Goal: Information Seeking & Learning: Learn about a topic

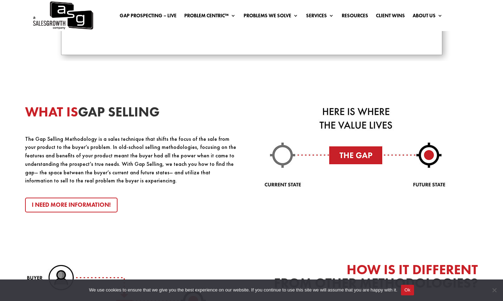
scroll to position [723, 0]
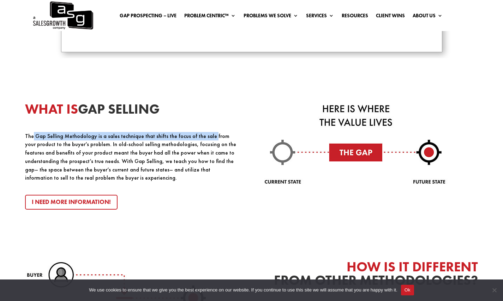
drag, startPoint x: 33, startPoint y: 141, endPoint x: 208, endPoint y: 139, distance: 174.8
click at [207, 139] on p "The Gap Selling Methodology is a sales technique that shifts the focus of the s…" at bounding box center [132, 157] width 214 height 50
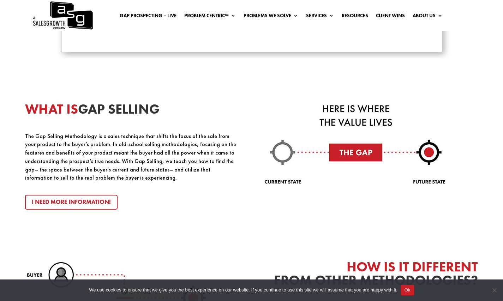
click at [211, 138] on p "The Gap Selling Methodology is a sales technique that shifts the focus of the s…" at bounding box center [132, 157] width 214 height 50
drag, startPoint x: 56, startPoint y: 147, endPoint x: 112, endPoint y: 145, distance: 55.8
click at [110, 145] on p "The Gap Selling Methodology is a sales technique that shifts the focus of the s…" at bounding box center [132, 157] width 214 height 50
click at [115, 146] on p "The Gap Selling Methodology is a sales technique that shifts the focus of the s…" at bounding box center [132, 157] width 214 height 50
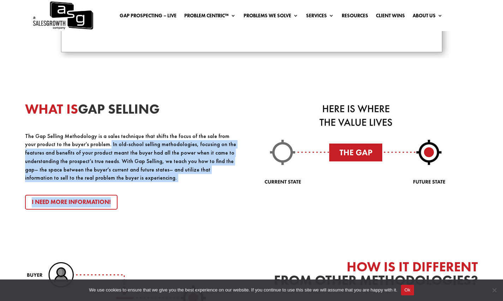
drag, startPoint x: 95, startPoint y: 145, endPoint x: 263, endPoint y: 137, distance: 167.5
click at [263, 137] on div "WHAT IS GAP SELLING The Gap Selling Methodology is a sales technique that shift…" at bounding box center [251, 156] width 453 height 158
click at [121, 153] on p "The Gap Selling Methodology is a sales technique that shifts the focus of the s…" at bounding box center [132, 157] width 214 height 50
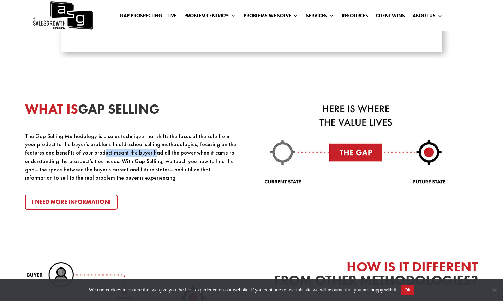
drag, startPoint x: 82, startPoint y: 156, endPoint x: 148, endPoint y: 155, distance: 65.7
click at [129, 155] on p "The Gap Selling Methodology is a sales technique that shifts the focus of the s…" at bounding box center [132, 157] width 214 height 50
drag, startPoint x: 138, startPoint y: 155, endPoint x: 201, endPoint y: 155, distance: 62.8
click at [201, 155] on p "The Gap Selling Methodology is a sales technique that shifts the focus of the s…" at bounding box center [132, 157] width 214 height 50
click at [204, 154] on p "The Gap Selling Methodology is a sales technique that shifts the focus of the s…" at bounding box center [132, 157] width 214 height 50
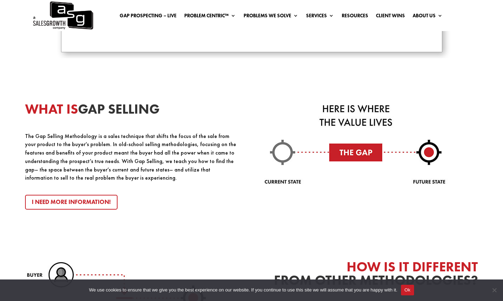
click at [219, 154] on p "The Gap Selling Methodology is a sales technique that shifts the focus of the s…" at bounding box center [132, 157] width 214 height 50
drag, startPoint x: 40, startPoint y: 159, endPoint x: 63, endPoint y: 159, distance: 22.9
click at [59, 159] on p "The Gap Selling Methodology is a sales technique that shifts the focus of the s…" at bounding box center [132, 157] width 214 height 50
click at [77, 159] on p "The Gap Selling Methodology is a sales technique that shifts the focus of the s…" at bounding box center [132, 157] width 214 height 50
drag, startPoint x: 89, startPoint y: 163, endPoint x: 222, endPoint y: 161, distance: 132.8
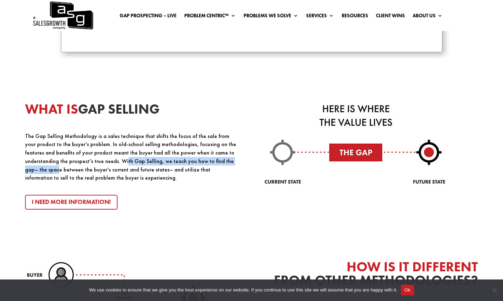
click at [222, 161] on p "The Gap Selling Methodology is a sales technique that shifts the focus of the s…" at bounding box center [132, 157] width 214 height 50
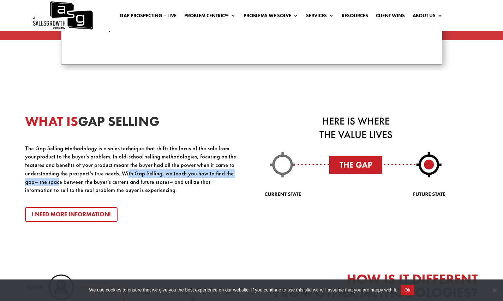
scroll to position [780, 0]
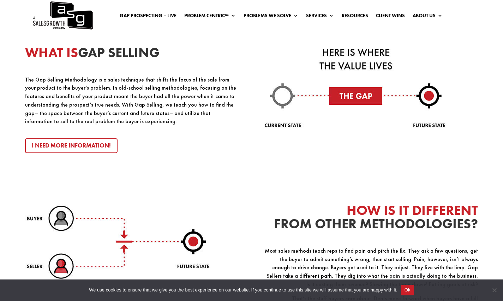
click at [101, 121] on p "The Gap Selling Methodology is a sales technique that shifts the focus of the s…" at bounding box center [132, 101] width 214 height 50
drag, startPoint x: 103, startPoint y: 108, endPoint x: 185, endPoint y: 102, distance: 81.7
click at [175, 101] on p "The Gap Selling Methodology is a sales technique that shifts the focus of the s…" at bounding box center [132, 101] width 214 height 50
click at [187, 102] on p "The Gap Selling Methodology is a sales technique that shifts the focus of the s…" at bounding box center [132, 101] width 214 height 50
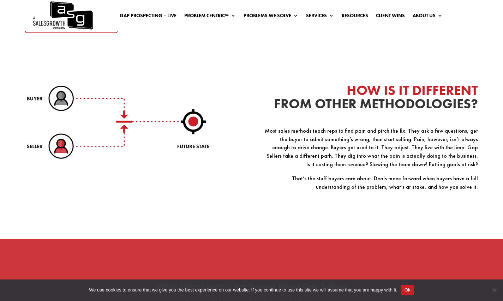
scroll to position [899, 0]
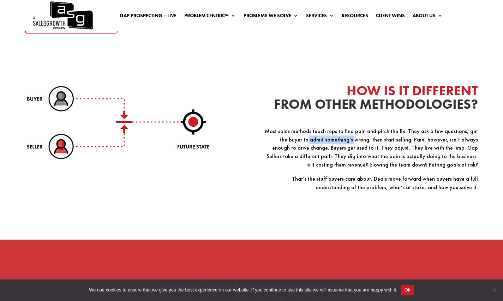
drag, startPoint x: 295, startPoint y: 139, endPoint x: 340, endPoint y: 139, distance: 44.5
click at [339, 139] on p "Most sales methods teach reps to find pain and pitch the fix. They ask a few qu…" at bounding box center [371, 151] width 214 height 48
click at [345, 139] on p "Most sales methods teach reps to find pain and pitch the fix. They ask a few qu…" at bounding box center [371, 151] width 214 height 48
drag, startPoint x: 352, startPoint y: 141, endPoint x: 377, endPoint y: 140, distance: 24.4
click at [375, 140] on p "Most sales methods teach reps to find pain and pitch the fix. They ask a few qu…" at bounding box center [371, 151] width 214 height 48
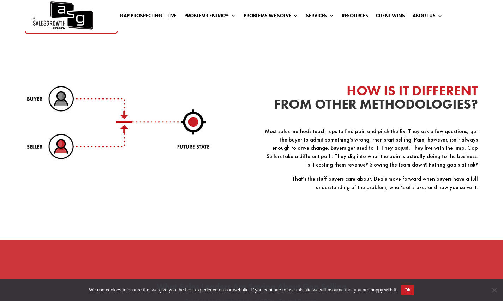
click at [380, 140] on p "Most sales methods teach reps to find pain and pitch the fix. They ask a few qu…" at bounding box center [371, 151] width 214 height 48
drag, startPoint x: 397, startPoint y: 139, endPoint x: 403, endPoint y: 139, distance: 6.0
click at [399, 139] on p "Most sales methods teach reps to find pain and pitch the fix. They ask a few qu…" at bounding box center [371, 151] width 214 height 48
drag, startPoint x: 405, startPoint y: 139, endPoint x: 295, endPoint y: 148, distance: 109.8
click at [296, 148] on p "Most sales methods teach reps to find pain and pitch the fix. They ask a few qu…" at bounding box center [371, 151] width 214 height 48
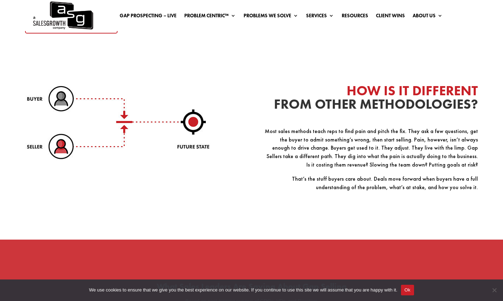
drag, startPoint x: 295, startPoint y: 148, endPoint x: 318, endPoint y: 147, distance: 22.6
click at [300, 148] on p "Most sales methods teach reps to find pain and pitch the fix. They ask a few qu…" at bounding box center [371, 151] width 214 height 48
click at [313, 151] on p "Most sales methods teach reps to find pain and pitch the fix. They ask a few qu…" at bounding box center [371, 151] width 214 height 48
drag, startPoint x: 312, startPoint y: 151, endPoint x: 354, endPoint y: 148, distance: 41.8
click at [353, 149] on p "Most sales methods teach reps to find pain and pitch the fix. They ask a few qu…" at bounding box center [371, 151] width 214 height 48
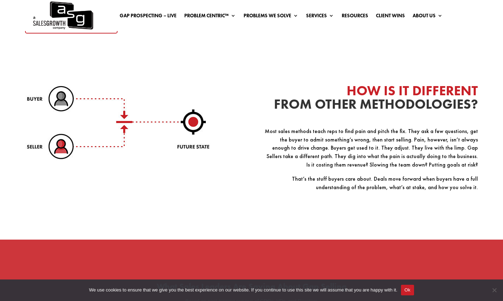
click at [355, 148] on p "Most sales methods teach reps to find pain and pitch the fix. They ask a few qu…" at bounding box center [371, 151] width 214 height 48
drag, startPoint x: 365, startPoint y: 149, endPoint x: 422, endPoint y: 149, distance: 57.2
click at [420, 149] on p "Most sales methods teach reps to find pain and pitch the fix. They ask a few qu…" at bounding box center [371, 151] width 214 height 48
drag, startPoint x: 423, startPoint y: 149, endPoint x: 413, endPoint y: 155, distance: 11.4
click at [423, 149] on p "Most sales methods teach reps to find pain and pitch the fix. They ask a few qu…" at bounding box center [371, 151] width 214 height 48
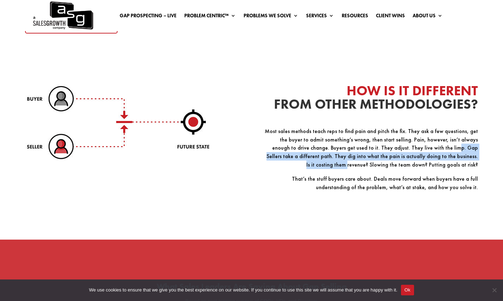
drag, startPoint x: 449, startPoint y: 146, endPoint x: 284, endPoint y: 161, distance: 166.2
click at [280, 164] on p "Most sales methods teach reps to find pain and pitch the fix. They ask a few qu…" at bounding box center [371, 151] width 214 height 48
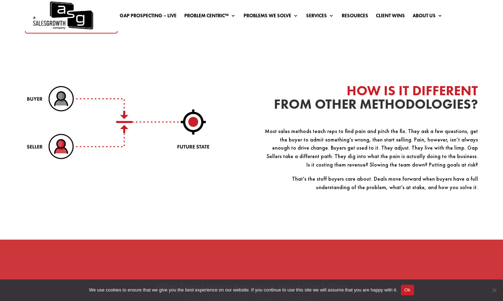
drag, startPoint x: 284, startPoint y: 161, endPoint x: 289, endPoint y: 161, distance: 5.0
click at [285, 161] on p "Most sales methods teach reps to find pain and pitch the fix. They ask a few qu…" at bounding box center [371, 151] width 214 height 48
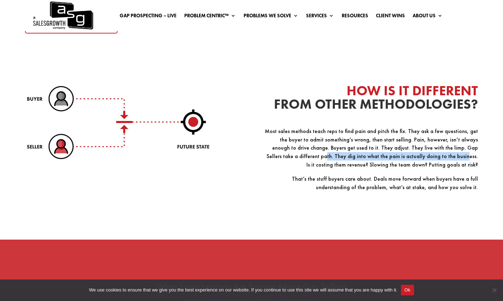
drag, startPoint x: 300, startPoint y: 159, endPoint x: 433, endPoint y: 157, distance: 133.4
click at [432, 157] on p "Most sales methods teach reps to find pain and pitch the fix. They ask a few qu…" at bounding box center [371, 151] width 214 height 48
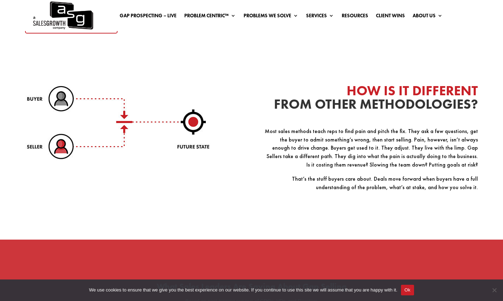
click at [440, 157] on p "Most sales methods teach reps to find pain and pitch the fix. They ask a few qu…" at bounding box center [371, 151] width 214 height 48
drag, startPoint x: 443, startPoint y: 159, endPoint x: 427, endPoint y: 164, distance: 17.1
click at [430, 164] on p "Most sales methods teach reps to find pain and pitch the fix. They ask a few qu…" at bounding box center [371, 151] width 214 height 48
click at [388, 164] on p "Most sales methods teach reps to find pain and pitch the fix. They ask a few qu…" at bounding box center [371, 151] width 214 height 48
click at [384, 164] on p "Most sales methods teach reps to find pain and pitch the fix. They ask a few qu…" at bounding box center [371, 151] width 214 height 48
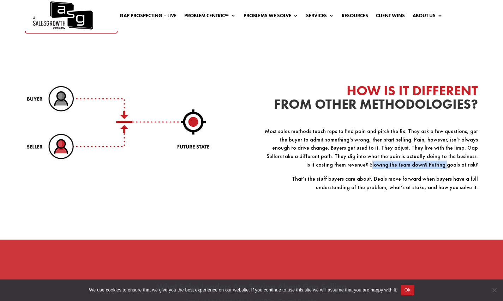
drag, startPoint x: 401, startPoint y: 168, endPoint x: 454, endPoint y: 168, distance: 52.6
click at [452, 168] on p "Most sales methods teach reps to find pain and pitch the fix. They ask a few qu…" at bounding box center [371, 151] width 214 height 48
click at [458, 168] on p "Most sales methods teach reps to find pain and pitch the fix. They ask a few qu…" at bounding box center [371, 151] width 214 height 48
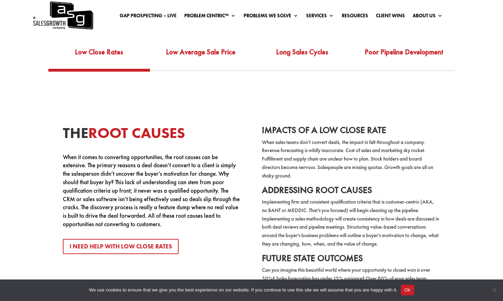
scroll to position [1301, 0]
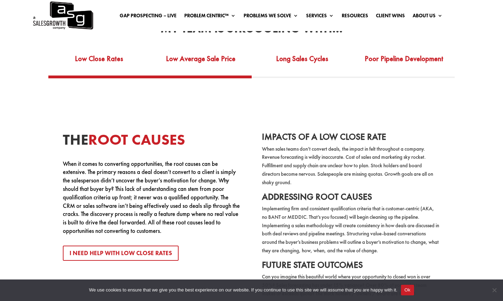
click at [181, 70] on link "Low Average Sale Price" at bounding box center [201, 63] width 102 height 24
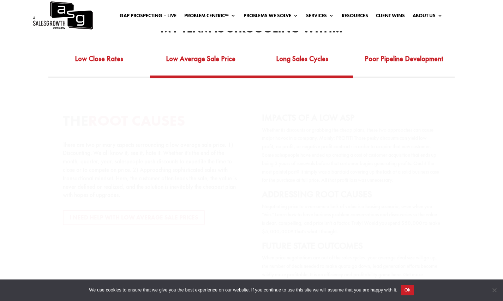
click at [298, 72] on link "Long Sales Cycles" at bounding box center [303, 63] width 102 height 24
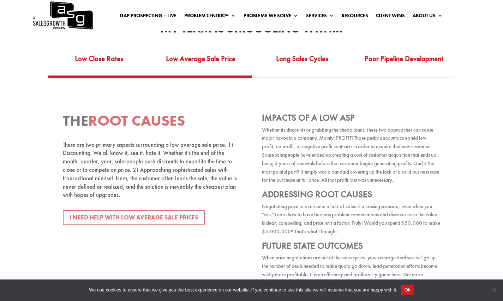
click at [124, 71] on link "Low Close Rates" at bounding box center [99, 63] width 102 height 24
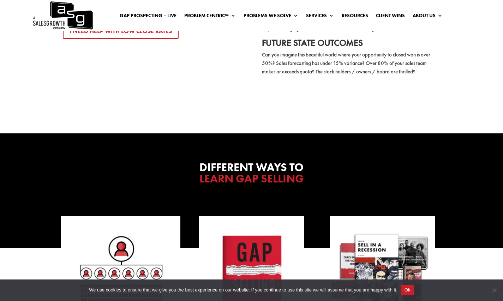
scroll to position [1084, 0]
